Goal: Book appointment/travel/reservation

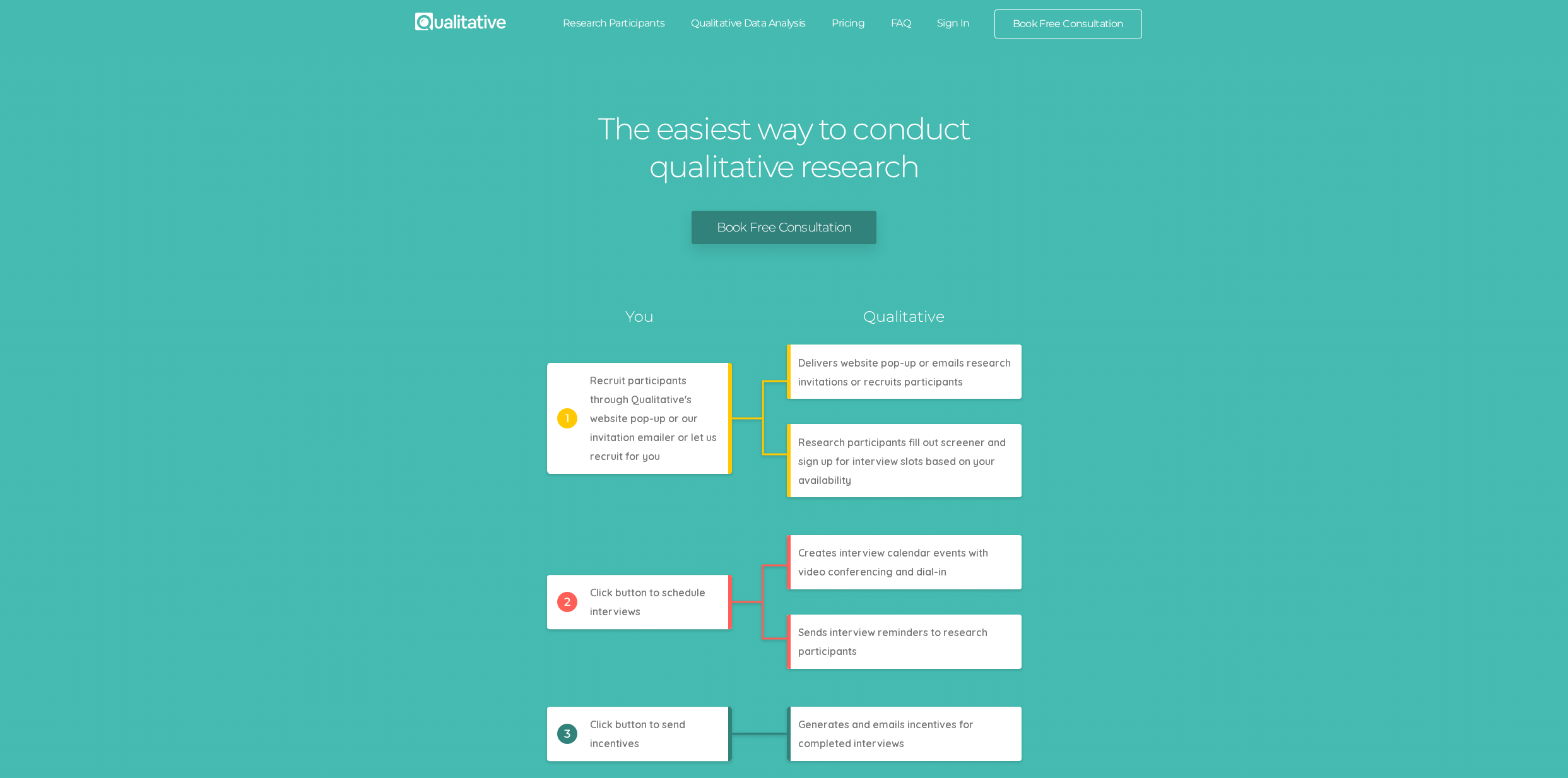
click at [581, 18] on link "Research Participants" at bounding box center [614, 23] width 129 height 28
click at [723, 28] on link "Qualitative Data Analysis" at bounding box center [748, 23] width 141 height 28
click at [832, 26] on link "Pricing" at bounding box center [847, 23] width 59 height 28
click at [921, 16] on link "FAQ" at bounding box center [901, 23] width 46 height 28
click at [954, 25] on link "Sign In" at bounding box center [952, 23] width 59 height 28
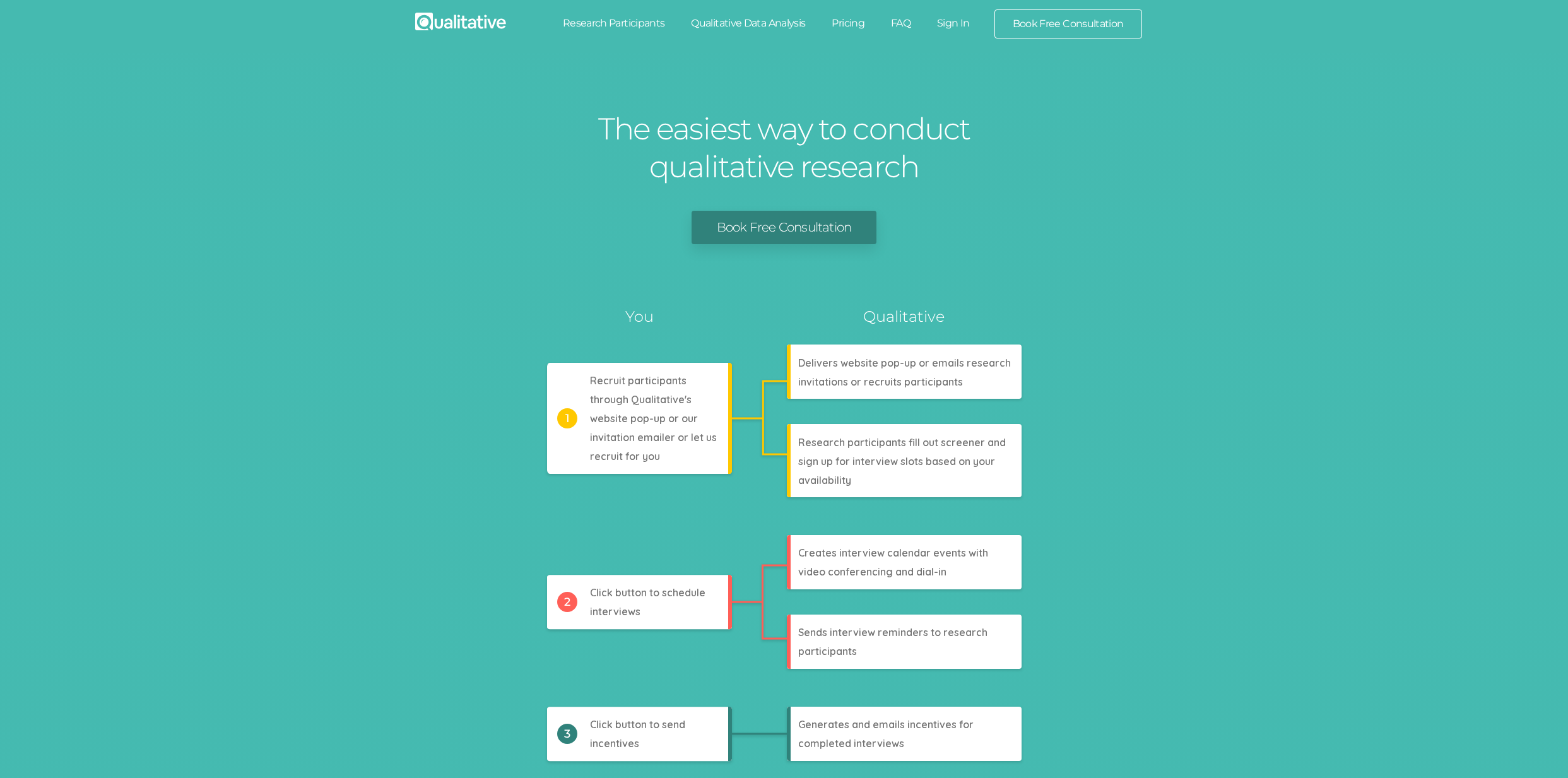
click at [1097, 14] on link "Book Free Consultation" at bounding box center [1068, 24] width 146 height 28
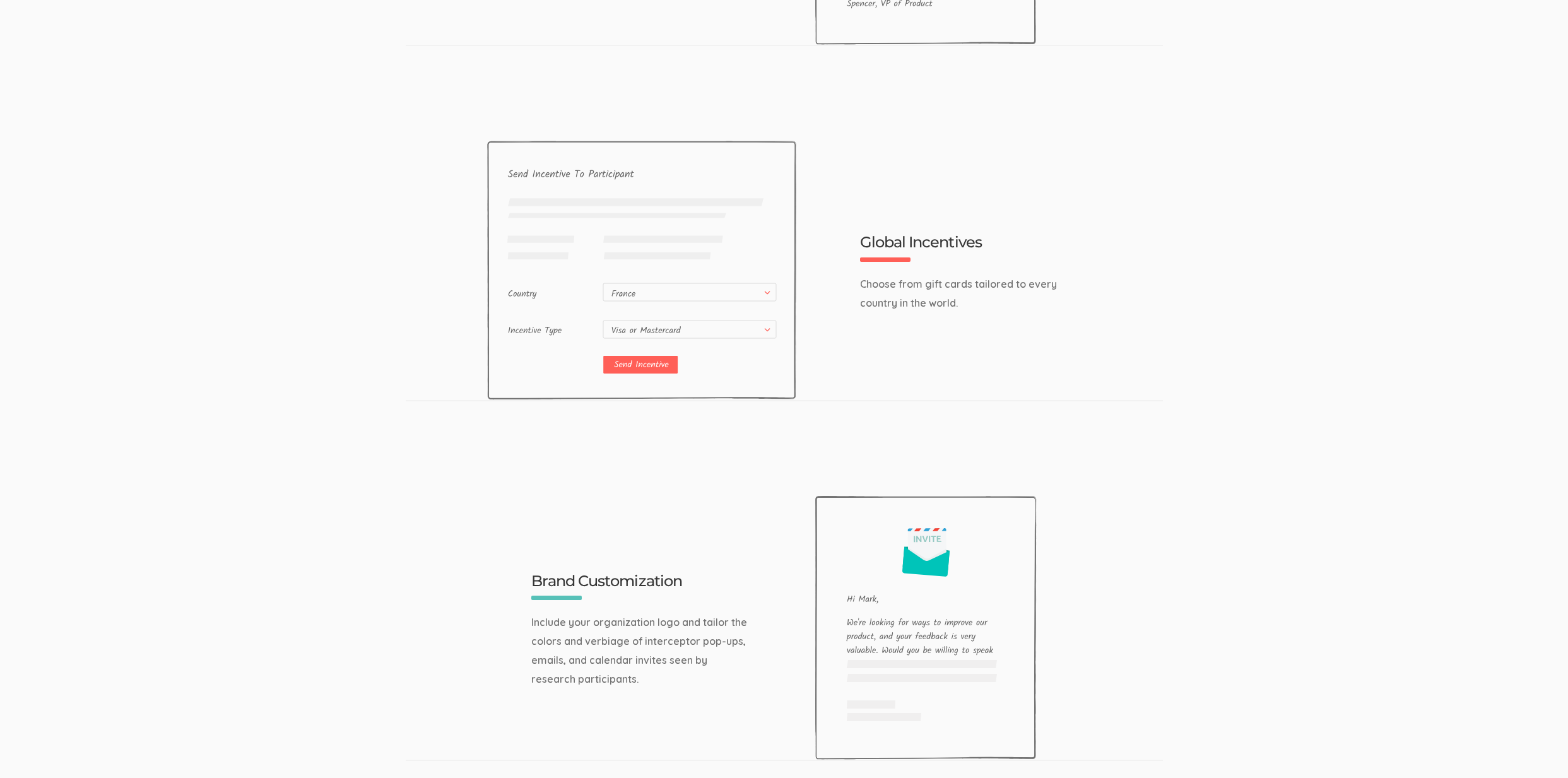
scroll to position [4023, 0]
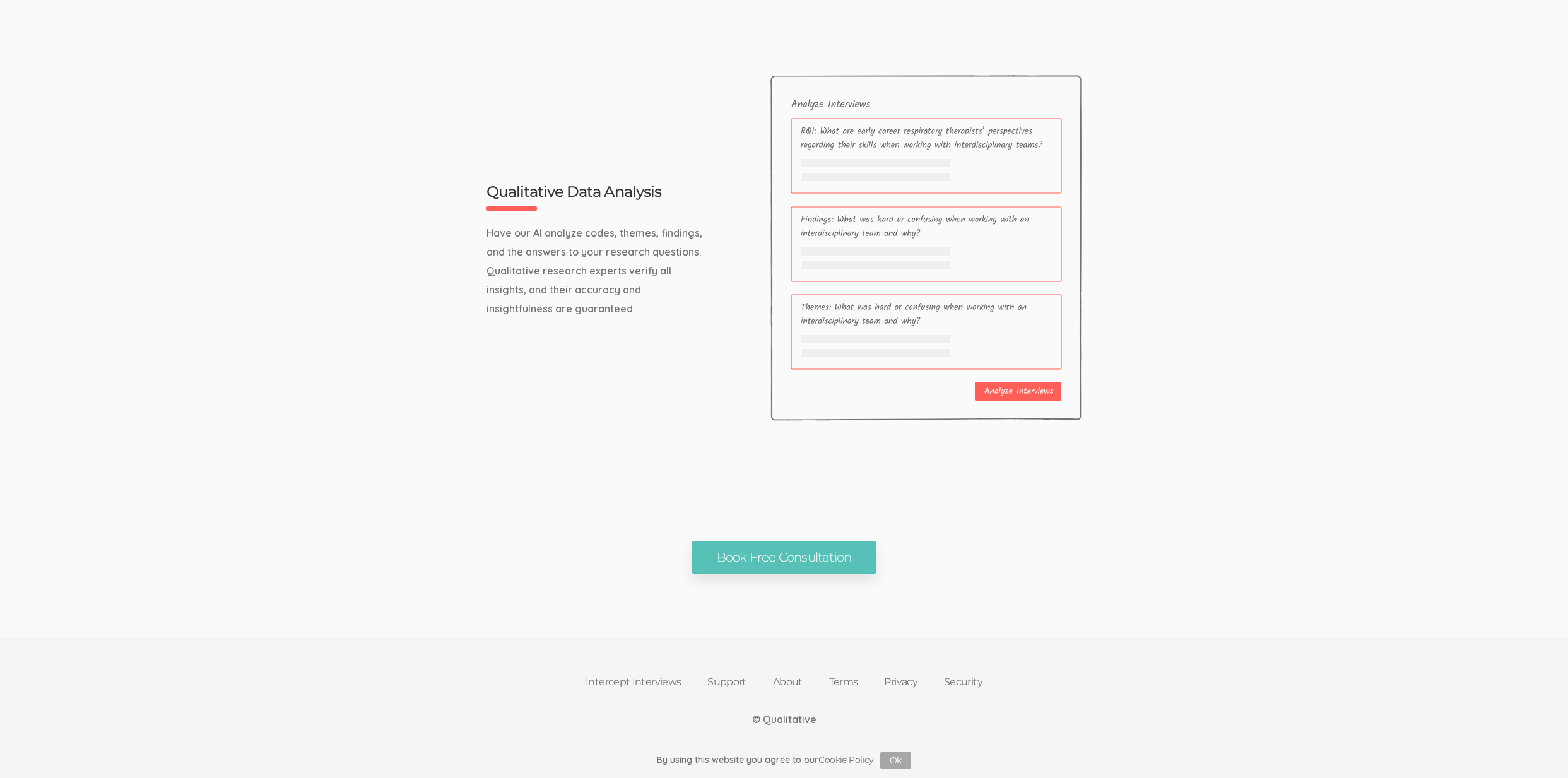
click at [656, 680] on link "Intercept Interviews" at bounding box center [633, 682] width 122 height 28
click at [721, 674] on link "Support" at bounding box center [727, 682] width 66 height 28
click at [783, 678] on link "About" at bounding box center [788, 682] width 56 height 28
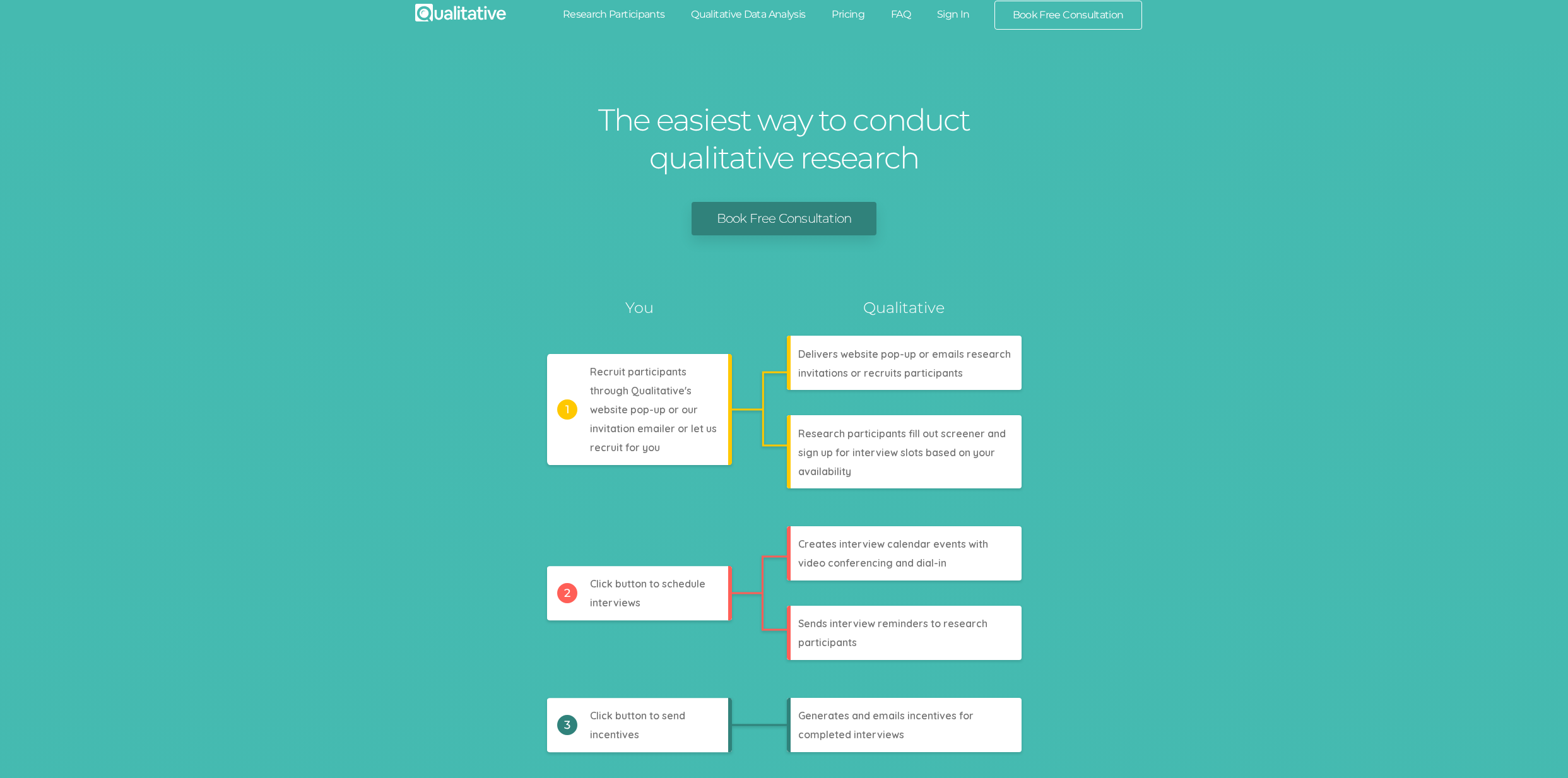
scroll to position [0, 0]
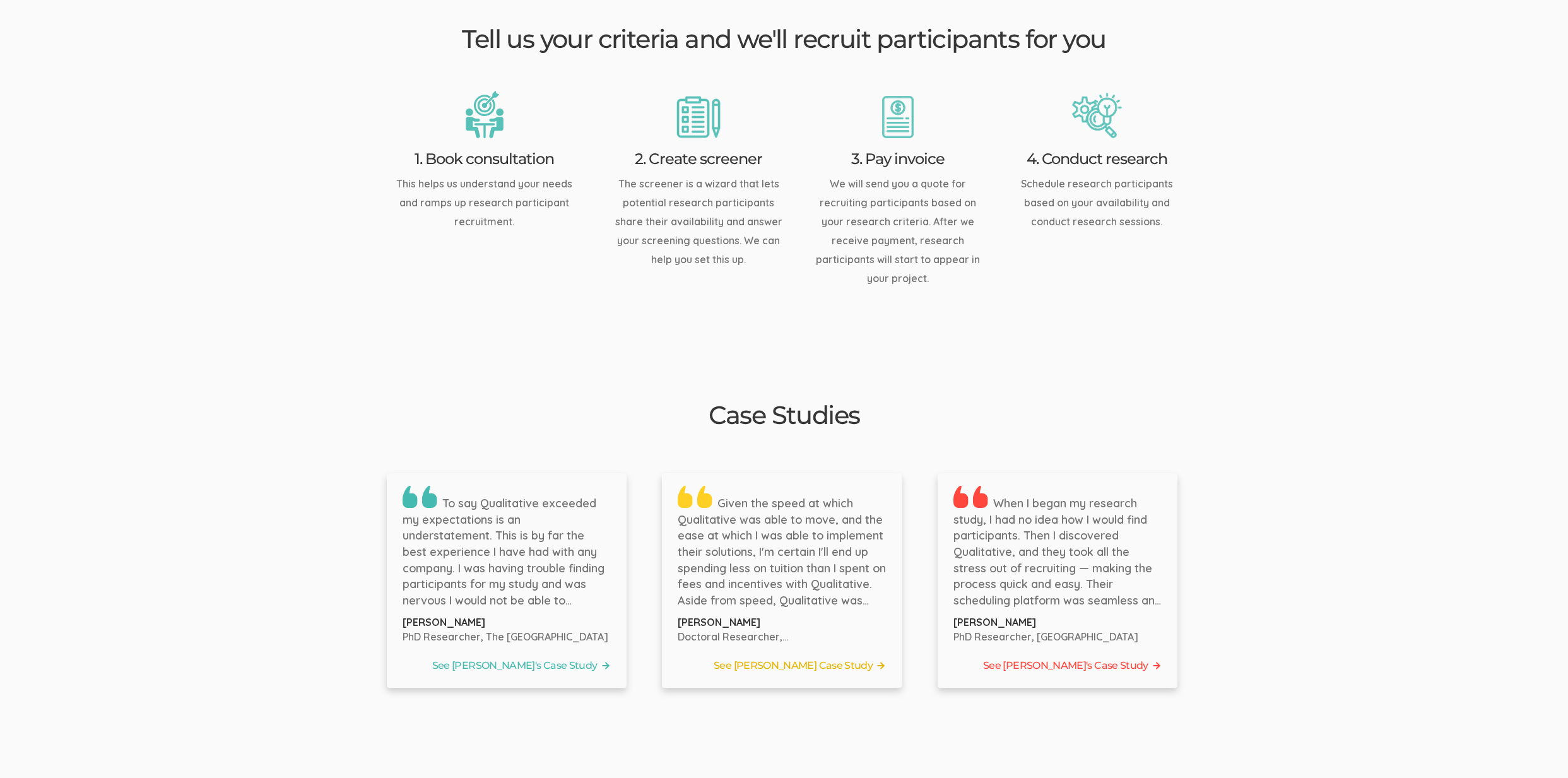
scroll to position [1747, 0]
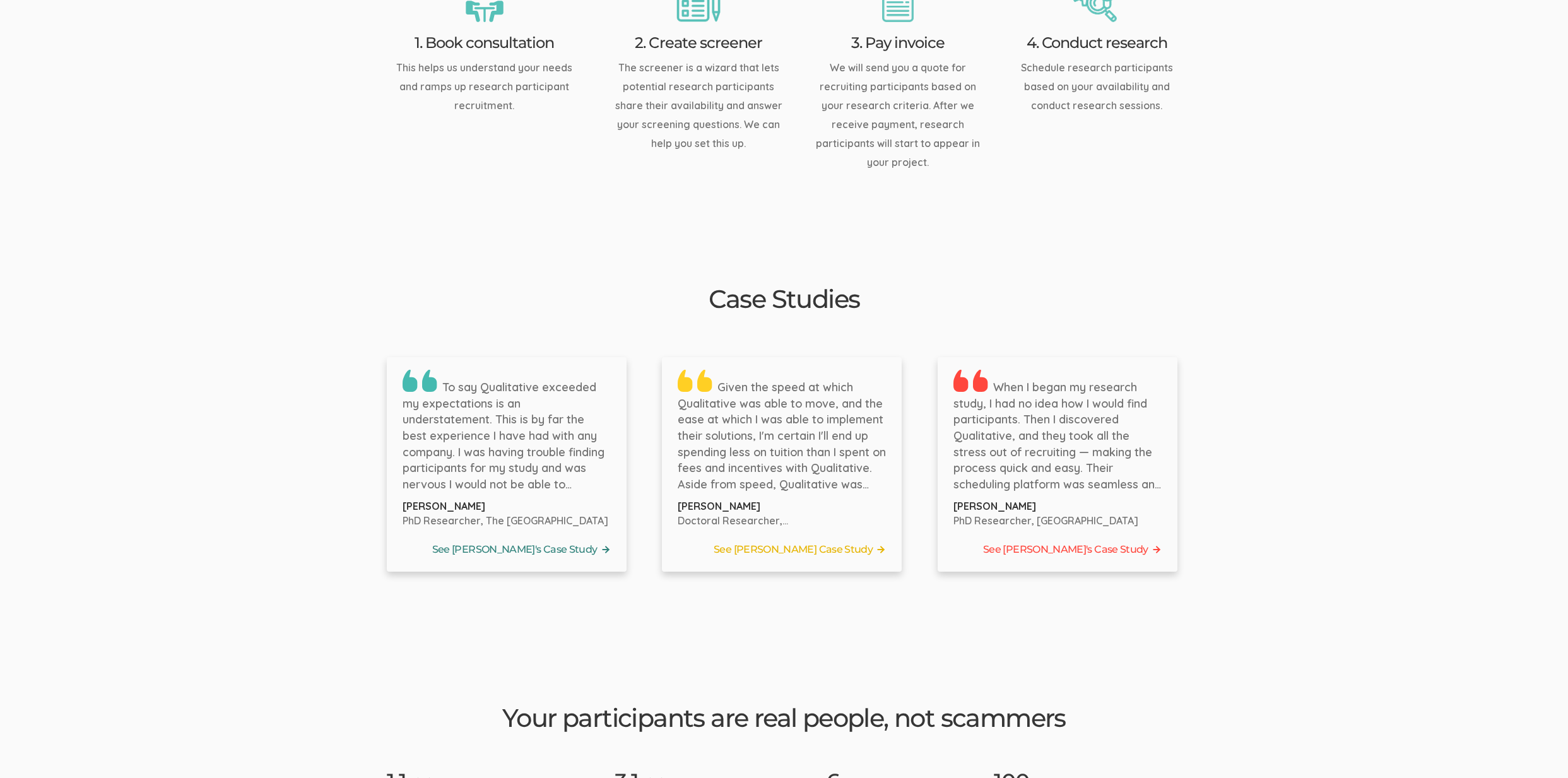
click at [557, 541] on link "See Bernice's Case Study" at bounding box center [506, 550] width 208 height 19
click at [795, 541] on link "See Tyler's Case Study" at bounding box center [782, 550] width 208 height 19
click at [1077, 541] on link "See Jennifer's Case Study" at bounding box center [1057, 550] width 208 height 19
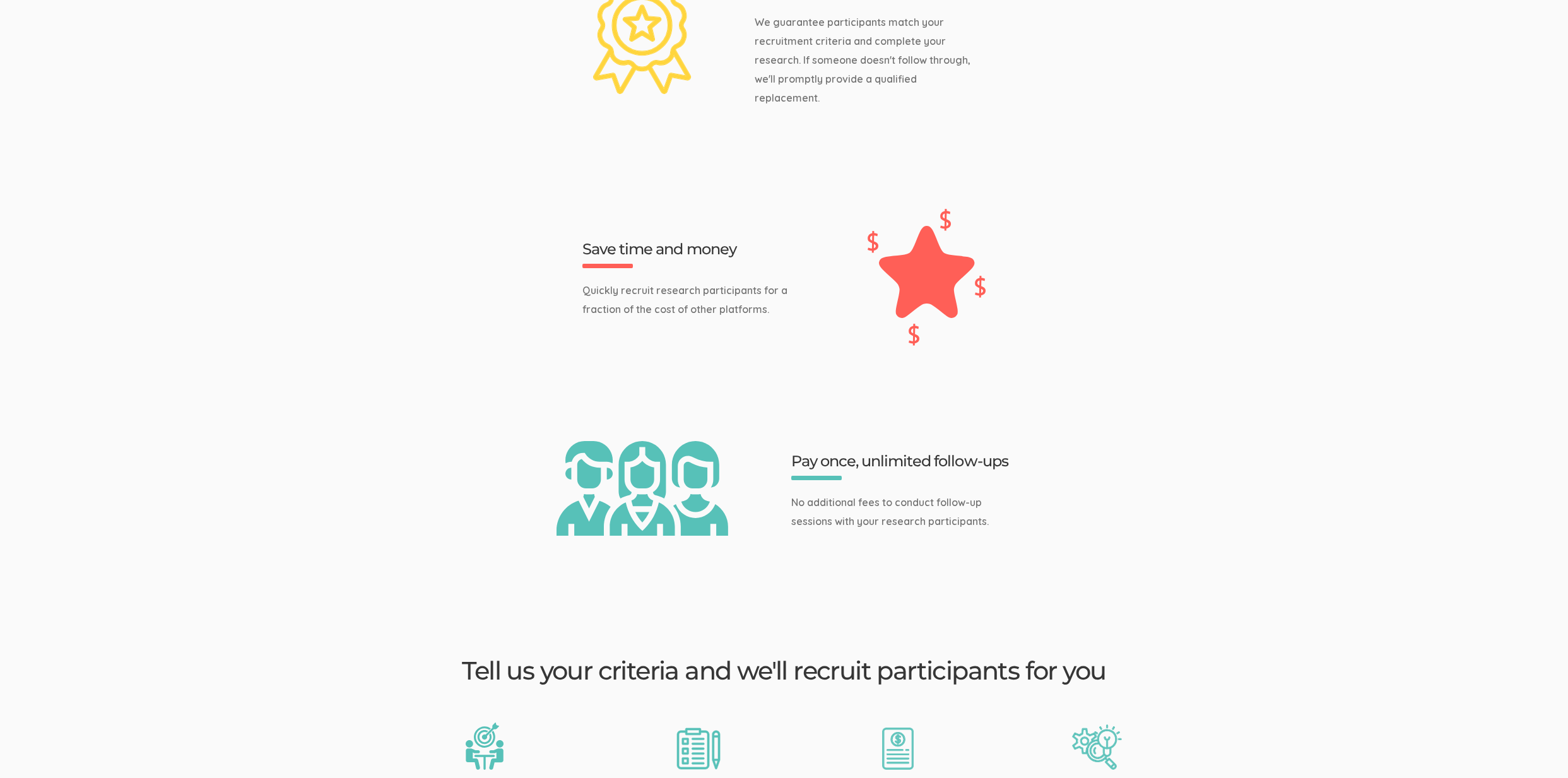
scroll to position [442, 0]
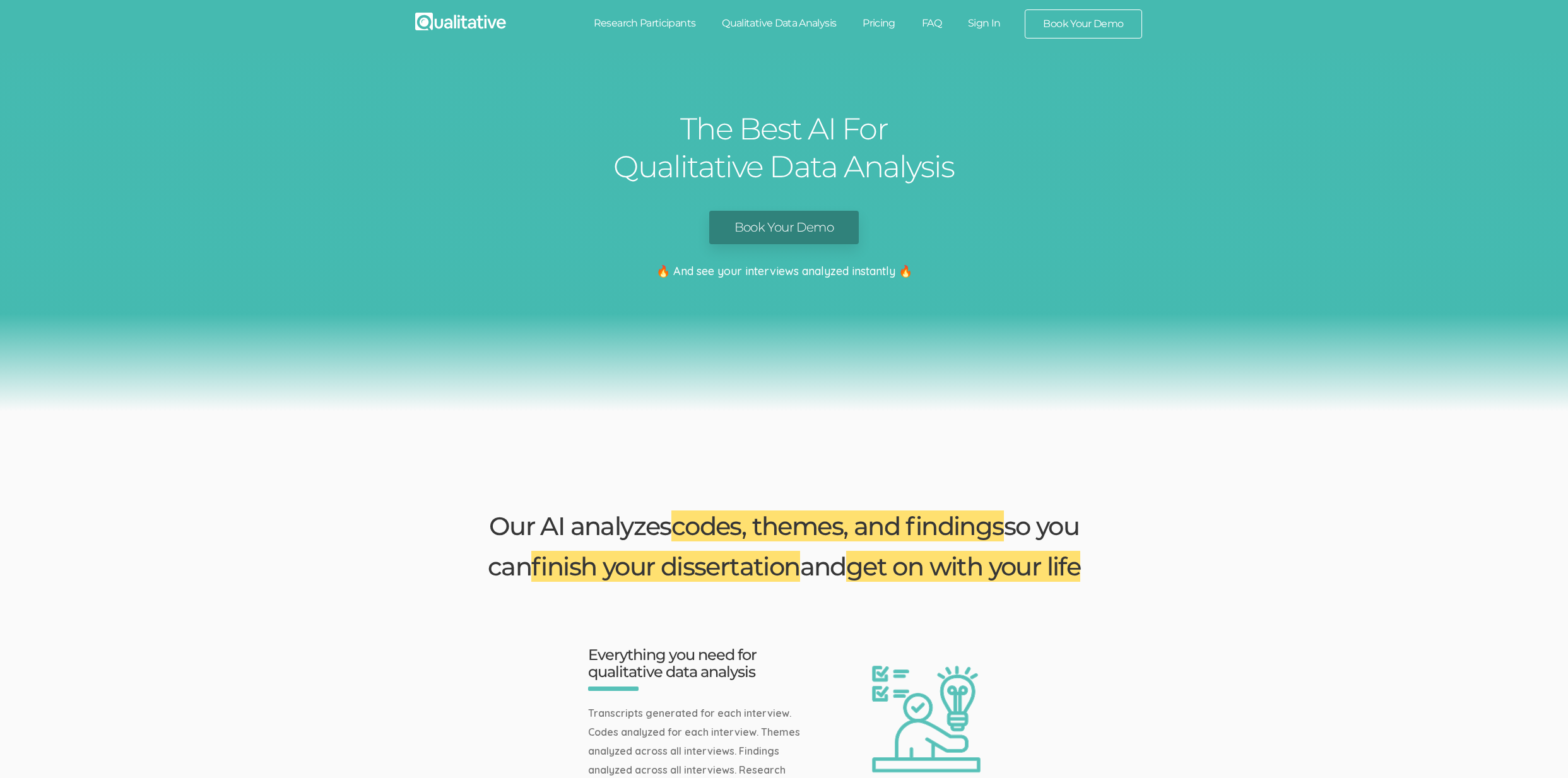
click at [785, 212] on link "Book Your Demo" at bounding box center [784, 227] width 150 height 33
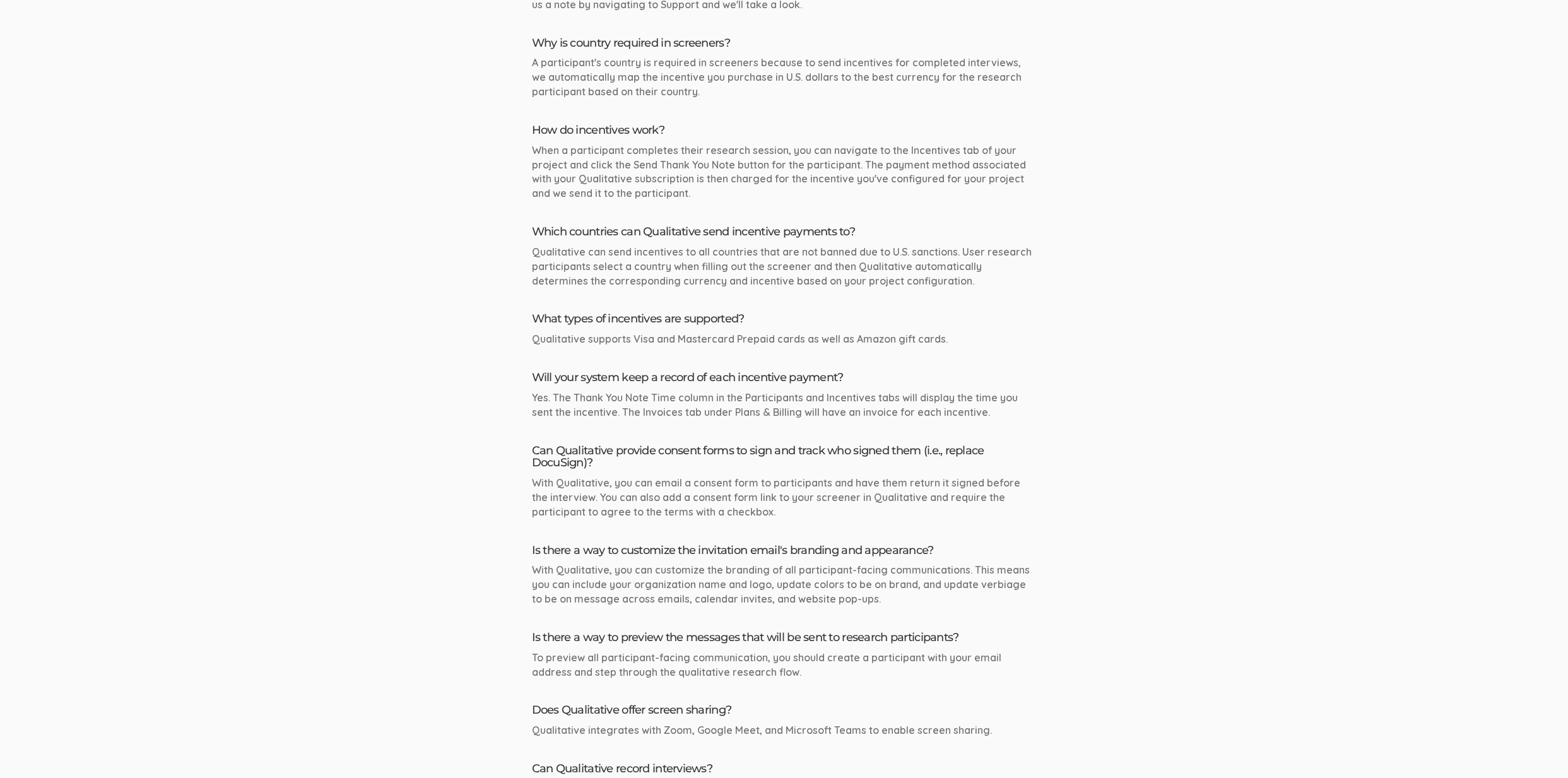
scroll to position [1245, 0]
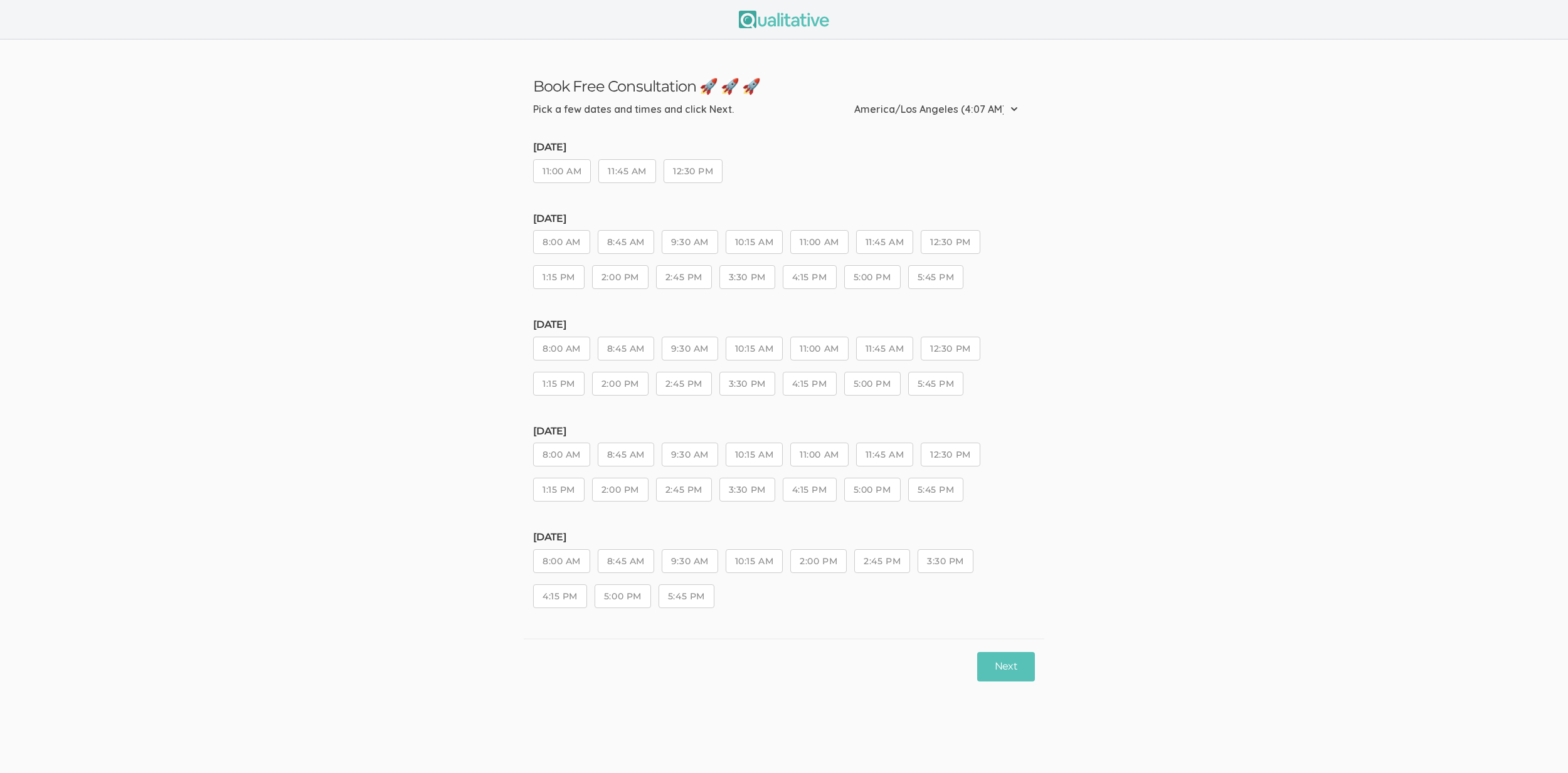
drag, startPoint x: 791, startPoint y: 495, endPoint x: 929, endPoint y: 519, distance: 140.1
click at [799, 496] on button "4:15 PM" at bounding box center [809, 489] width 54 height 24
click at [986, 668] on button "Next" at bounding box center [1006, 667] width 58 height 30
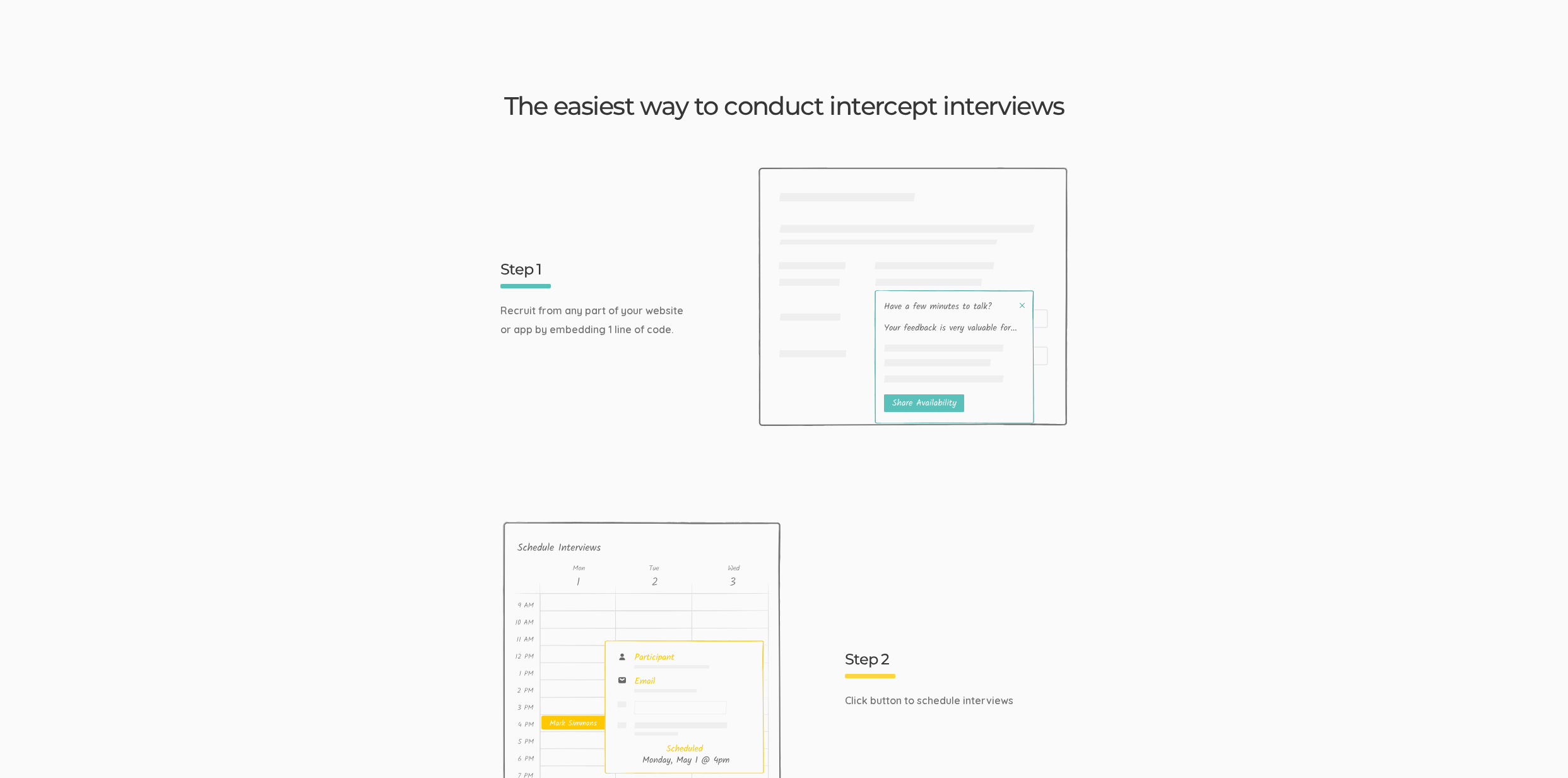
scroll to position [1466, 0]
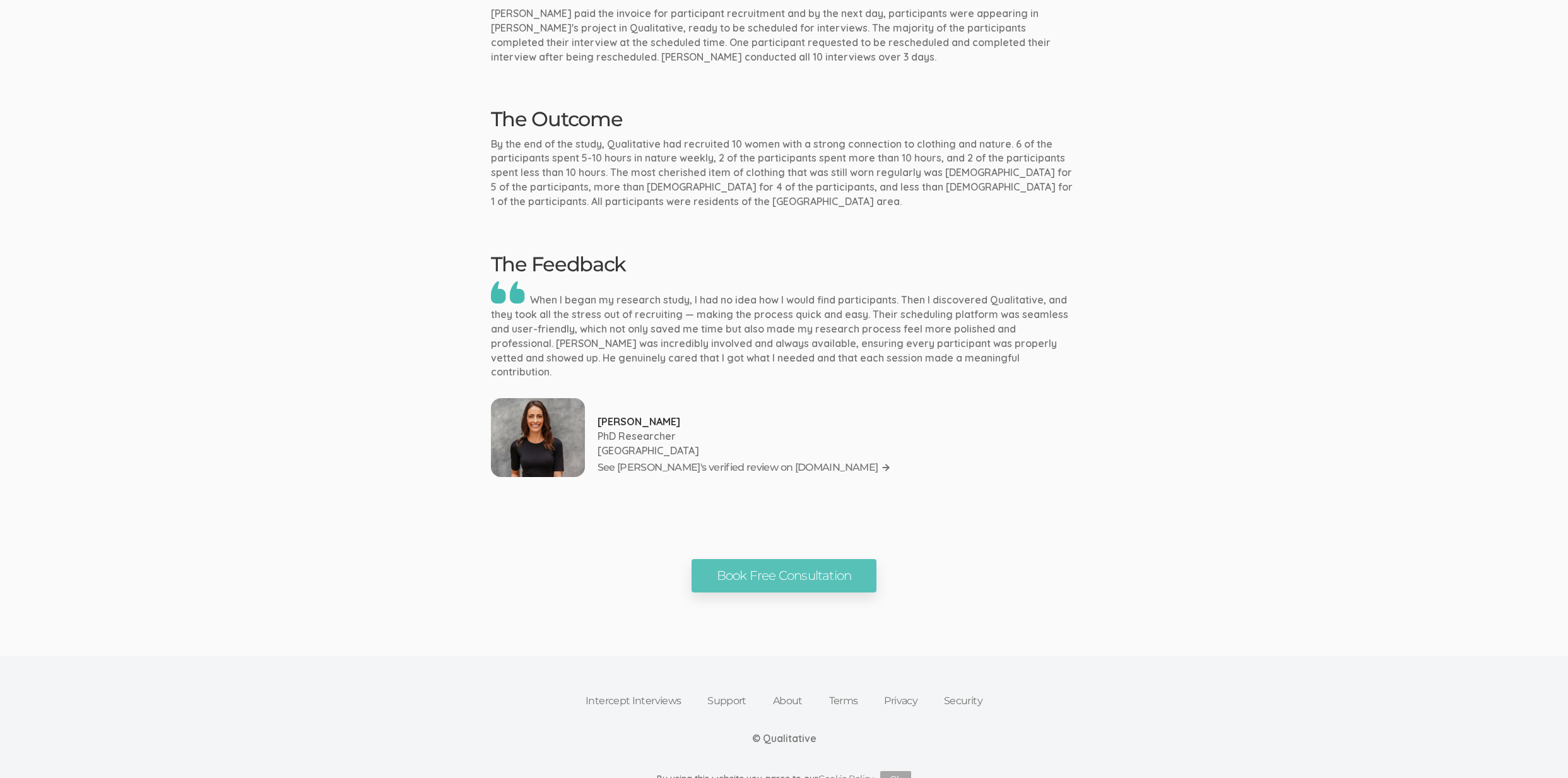
scroll to position [1250, 0]
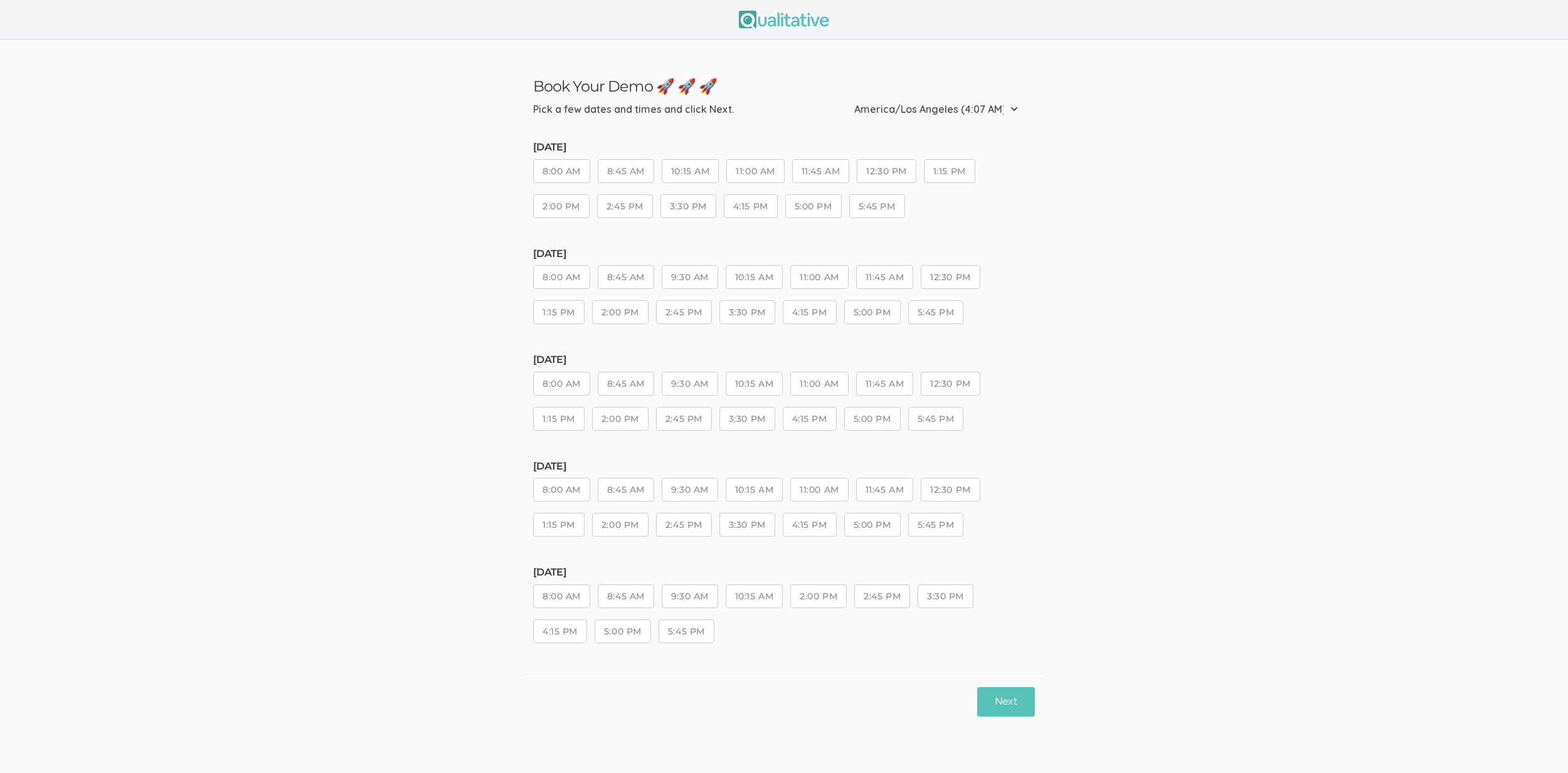
drag, startPoint x: 743, startPoint y: 485, endPoint x: 825, endPoint y: 549, distance: 104.0
click at [747, 489] on button "10:15 AM" at bounding box center [754, 489] width 57 height 24
click at [990, 700] on button "Next" at bounding box center [1006, 702] width 58 height 30
